Goal: Task Accomplishment & Management: Manage account settings

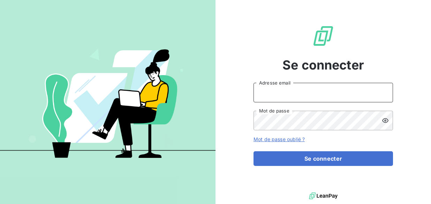
click at [284, 93] on input "Adresse email" at bounding box center [323, 93] width 139 height 20
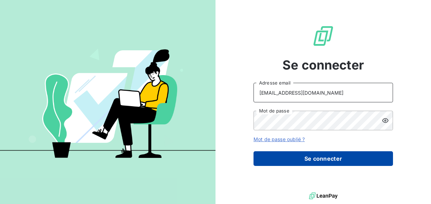
type input "[EMAIL_ADDRESS][DOMAIN_NAME]"
click at [293, 160] on button "Se connecter" at bounding box center [323, 158] width 139 height 15
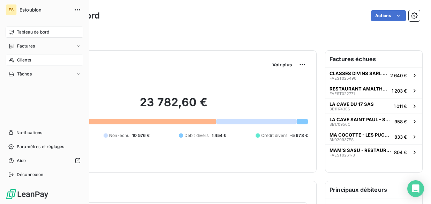
click at [12, 59] on icon at bounding box center [11, 60] width 6 height 6
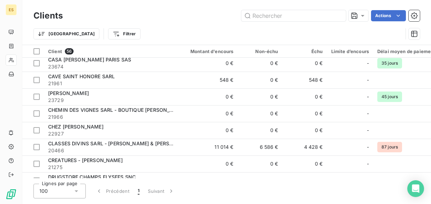
scroll to position [206, 0]
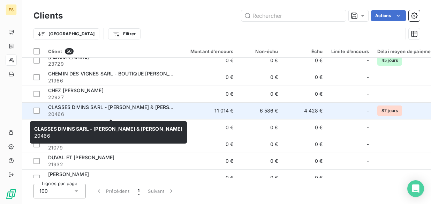
click at [135, 109] on span "CLASSES DIVINS SARL - [PERSON_NAME] & [PERSON_NAME]" at bounding box center [122, 107] width 148 height 6
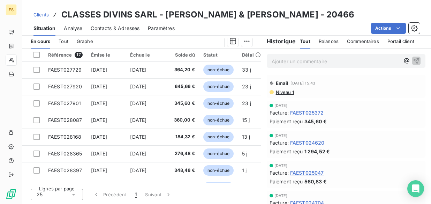
scroll to position [163, 0]
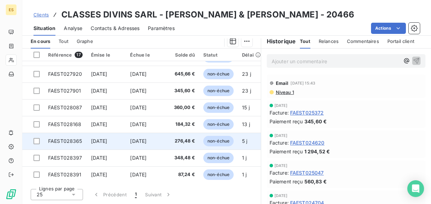
click at [134, 141] on span "[DATE]" at bounding box center [138, 141] width 16 height 6
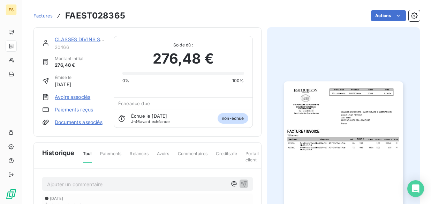
click at [317, 121] on img "button" at bounding box center [343, 165] width 119 height 168
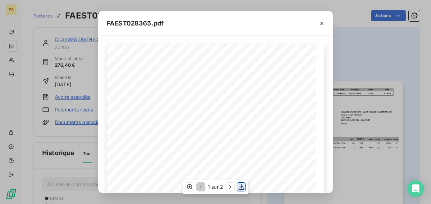
click at [241, 185] on icon "button" at bounding box center [241, 186] width 7 height 7
click at [318, 21] on button "button" at bounding box center [321, 23] width 11 height 11
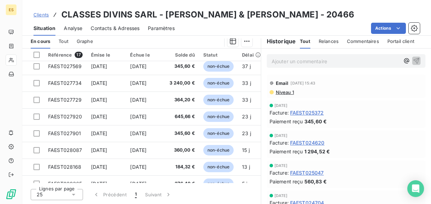
scroll to position [163, 0]
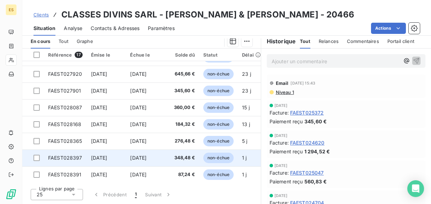
click at [146, 156] on span "[DATE]" at bounding box center [138, 157] width 16 height 6
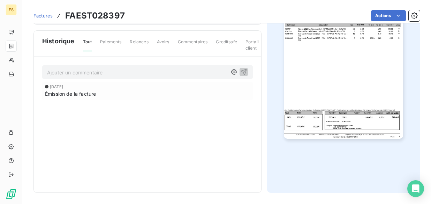
scroll to position [73, 0]
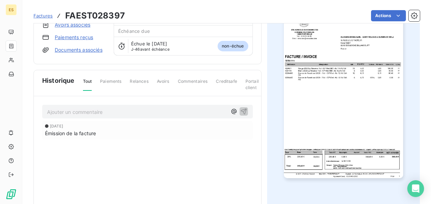
click at [342, 127] on img "button" at bounding box center [343, 93] width 119 height 168
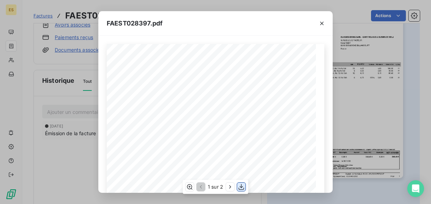
click at [242, 186] on icon "button" at bounding box center [242, 187] width 6 height 6
